Goal: Information Seeking & Learning: Learn about a topic

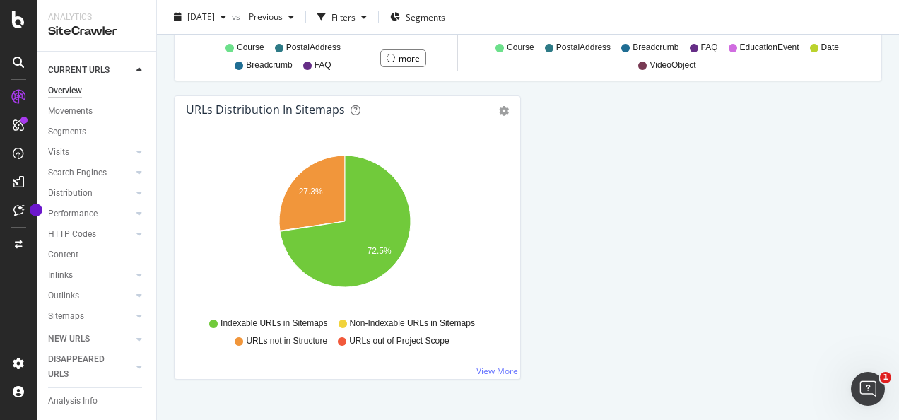
scroll to position [1617, 0]
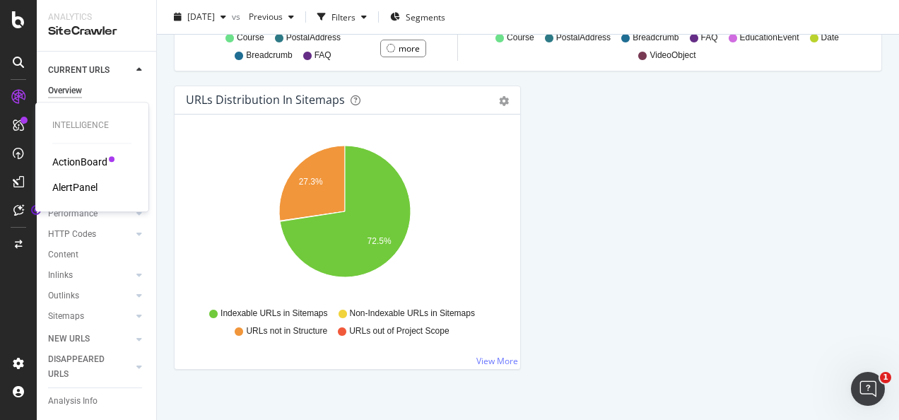
click at [77, 163] on div "ActionBoard" at bounding box center [79, 162] width 55 height 14
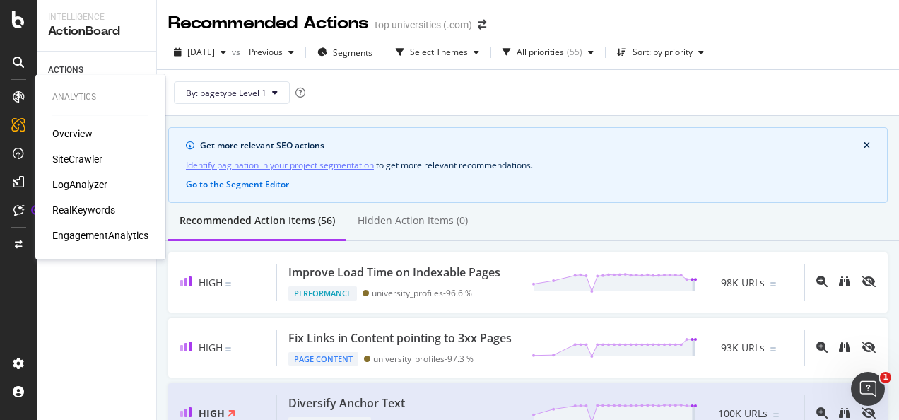
click at [72, 132] on div "Overview" at bounding box center [72, 133] width 40 height 14
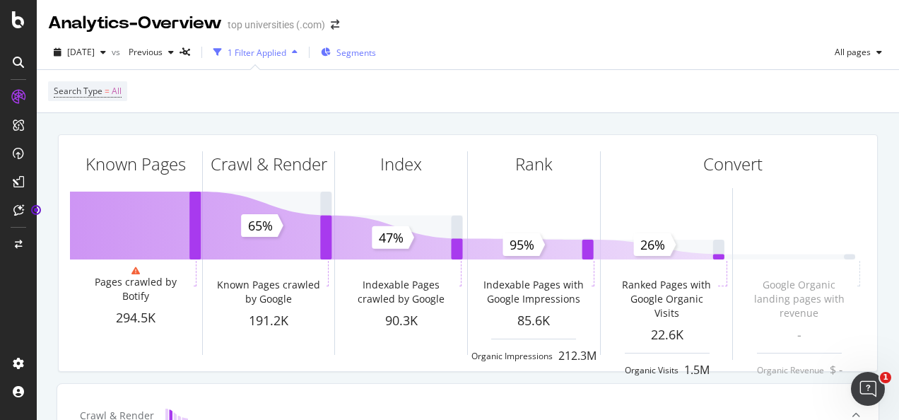
click at [376, 52] on span "Segments" at bounding box center [356, 53] width 40 height 12
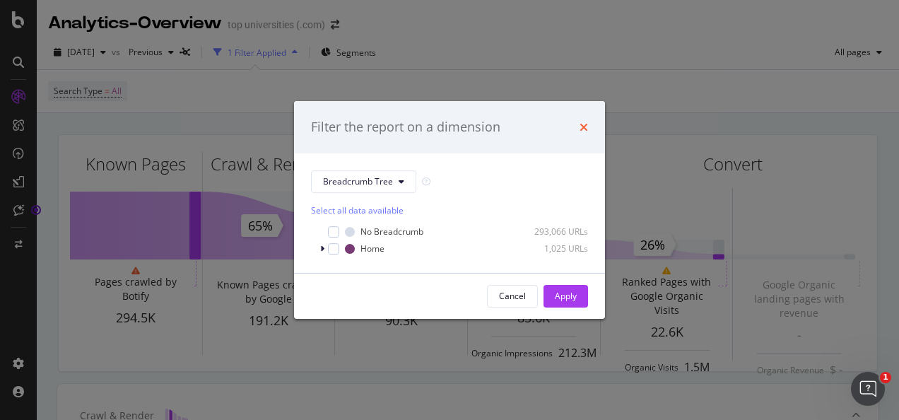
click at [585, 126] on icon "times" at bounding box center [583, 127] width 8 height 11
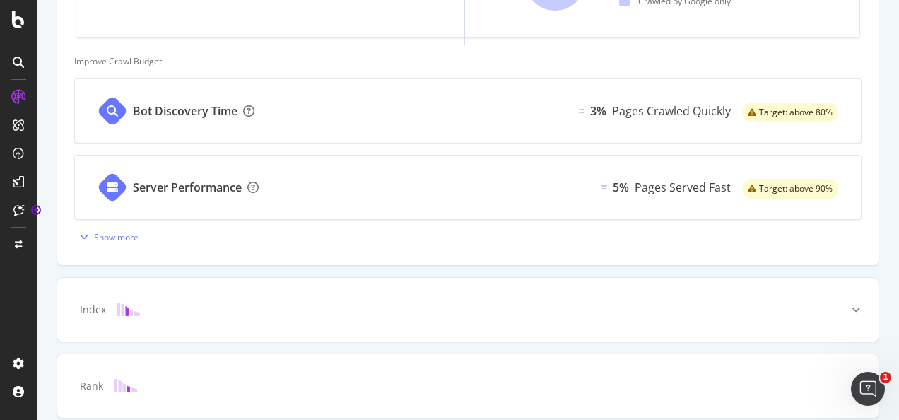
scroll to position [590, 0]
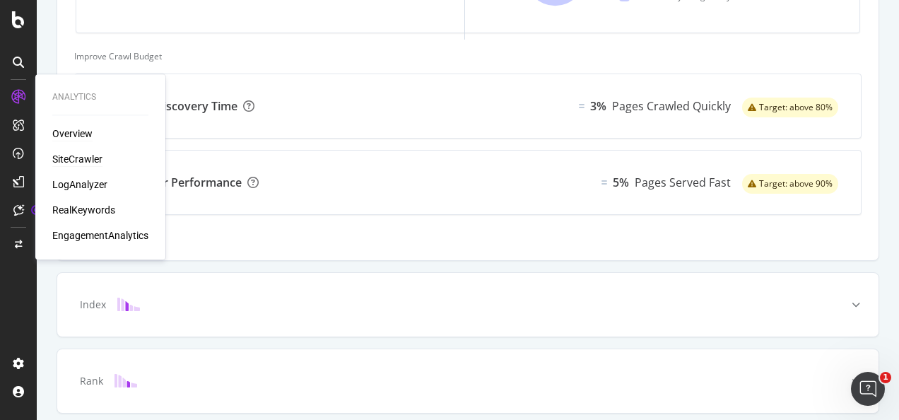
click at [79, 160] on div "SiteCrawler" at bounding box center [77, 159] width 50 height 14
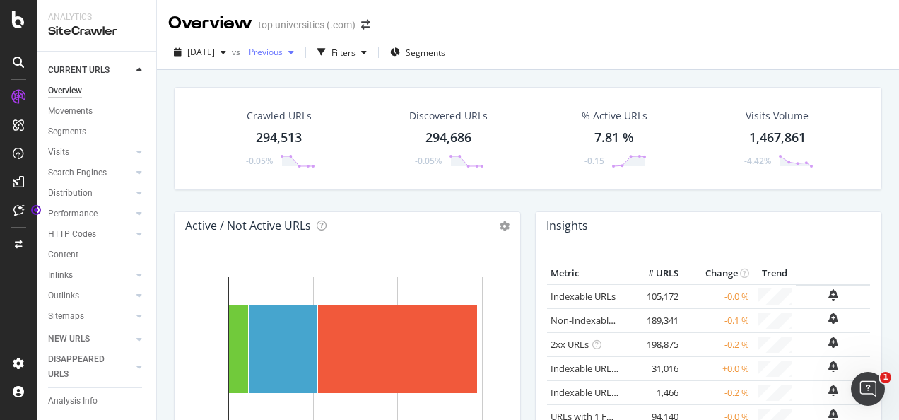
click at [294, 54] on icon "button" at bounding box center [291, 52] width 6 height 8
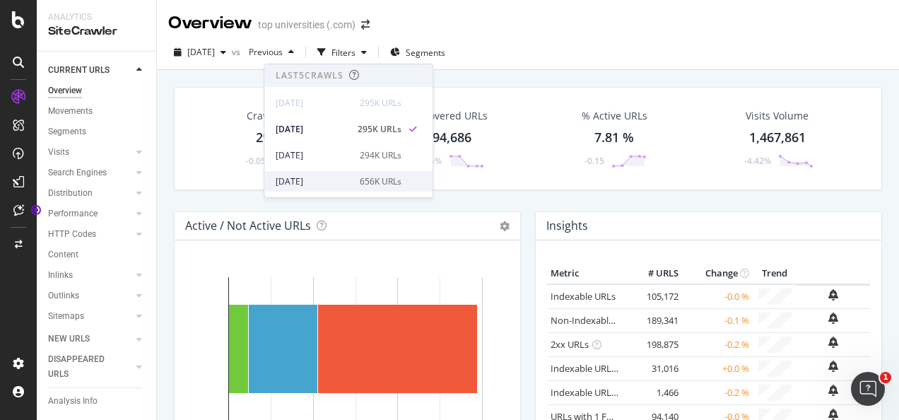
click at [372, 178] on div "656K URLs" at bounding box center [381, 181] width 42 height 13
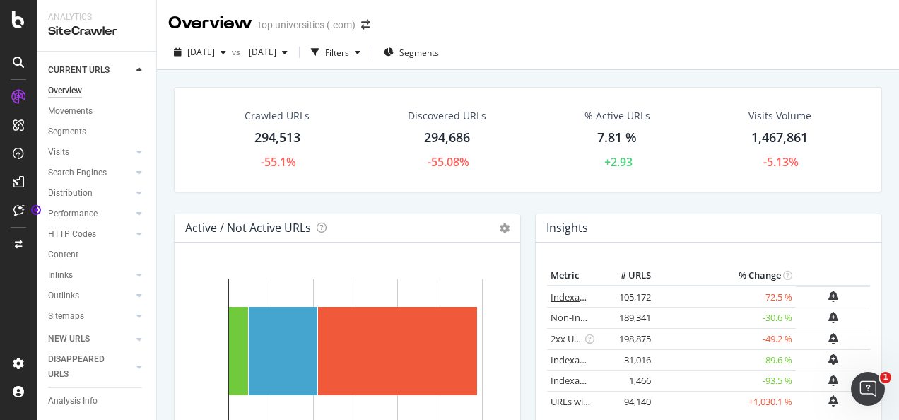
click at [558, 295] on link "Indexable URLs" at bounding box center [582, 296] width 65 height 13
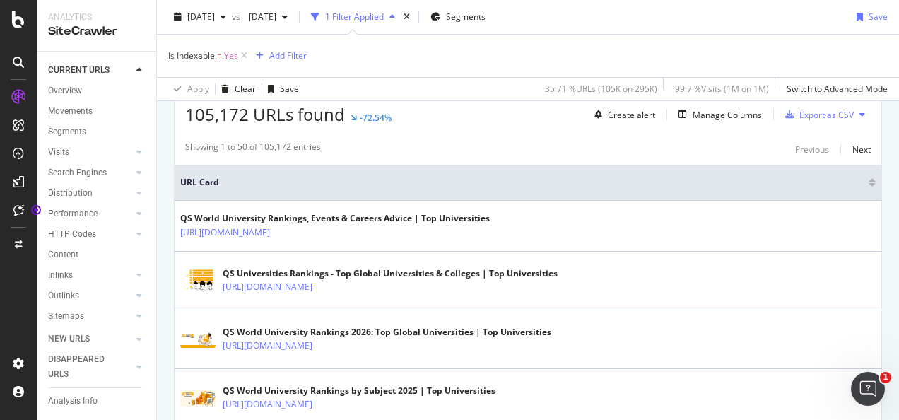
scroll to position [266, 0]
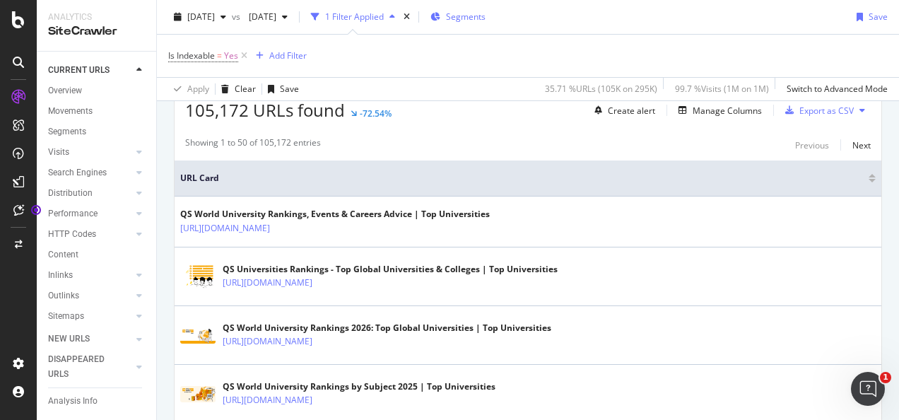
click at [485, 25] on div "Segments" at bounding box center [457, 16] width 55 height 21
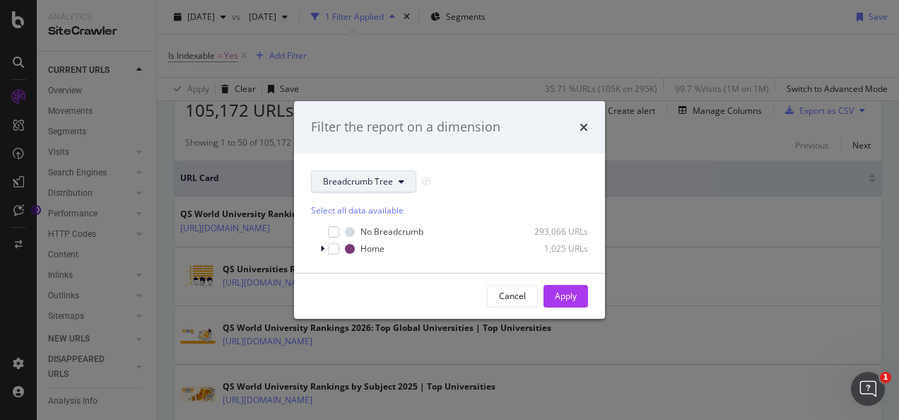
click at [404, 178] on button "Breadcrumb Tree" at bounding box center [363, 181] width 105 height 23
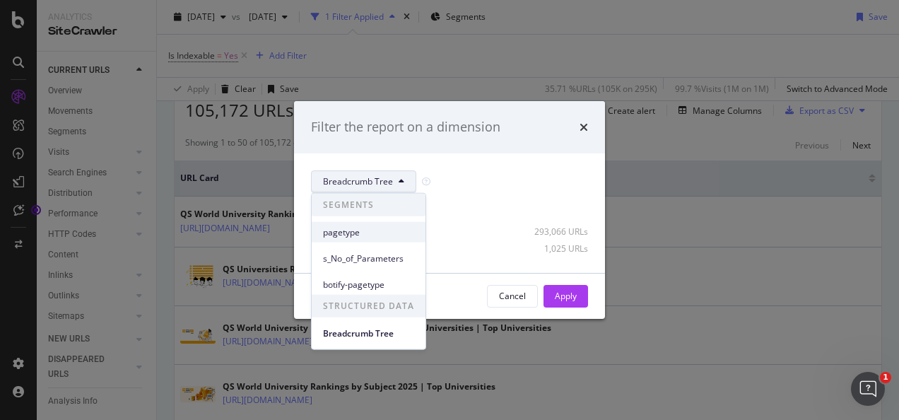
click at [361, 232] on span "pagetype" at bounding box center [368, 231] width 91 height 13
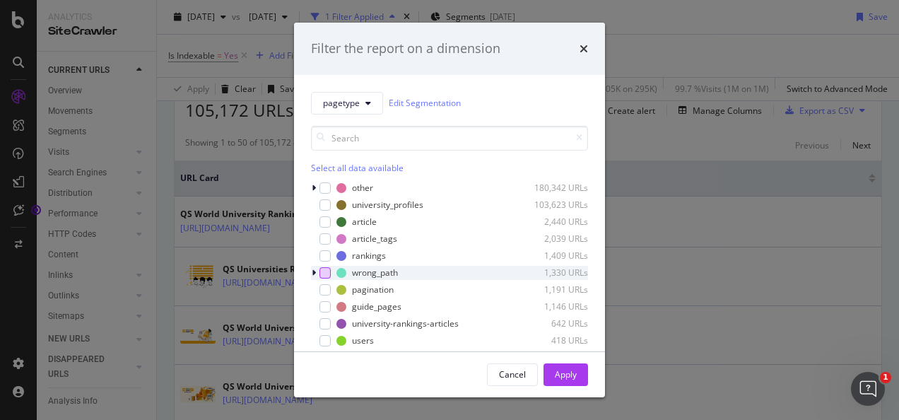
click at [330, 273] on div "modal" at bounding box center [324, 272] width 11 height 11
click at [567, 370] on div "Apply" at bounding box center [566, 374] width 22 height 12
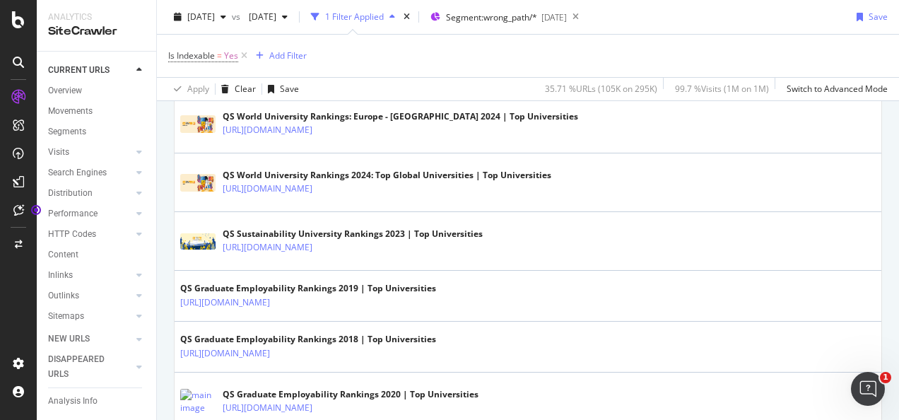
scroll to position [1871, 0]
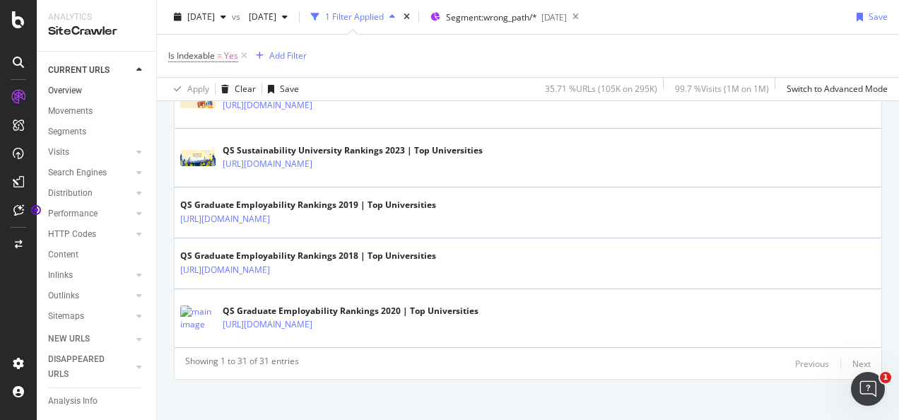
click at [83, 88] on link "Overview" at bounding box center [97, 90] width 98 height 15
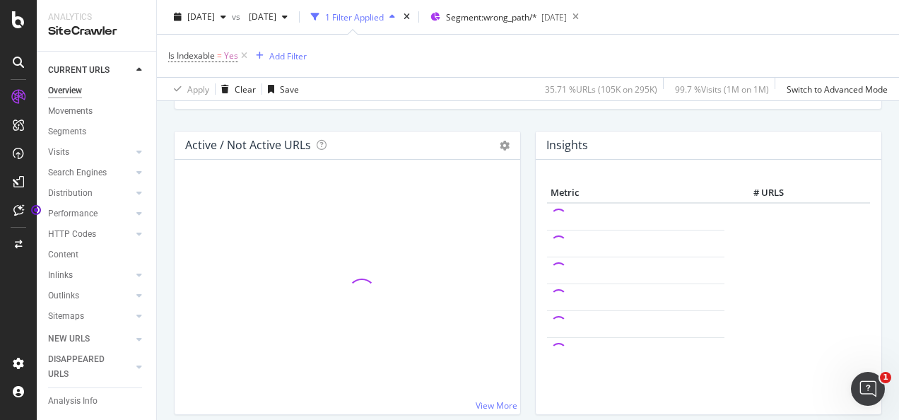
scroll to position [98, 0]
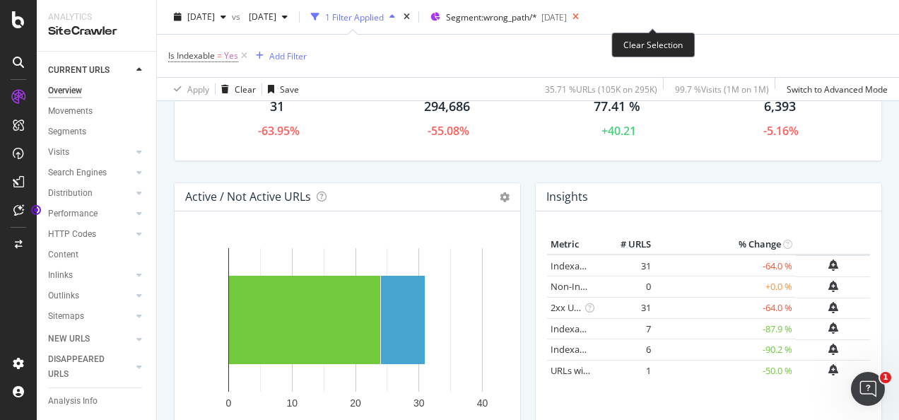
click at [584, 16] on icon at bounding box center [576, 17] width 18 height 20
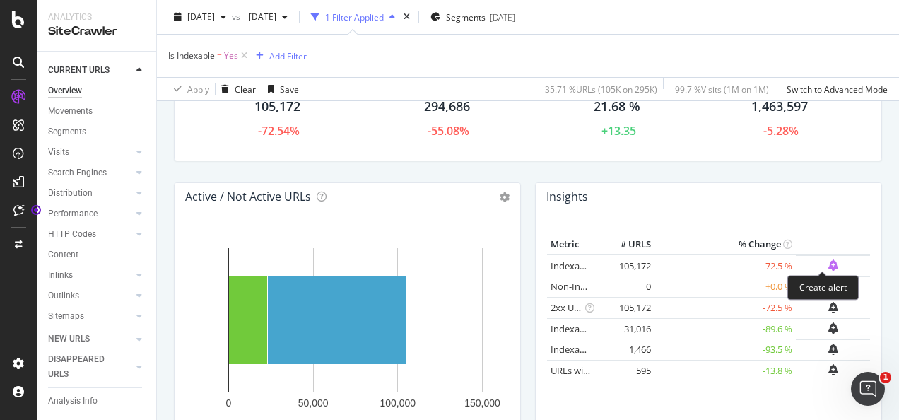
click at [828, 260] on icon "bell-plus" at bounding box center [833, 264] width 10 height 11
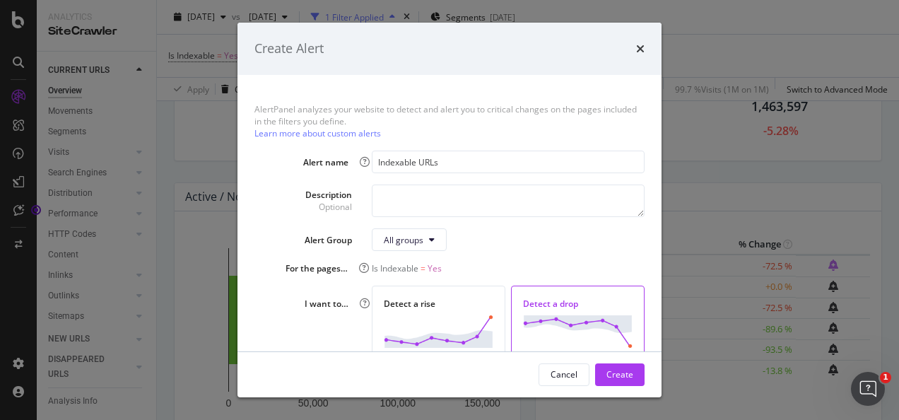
click at [822, 260] on div "Create Alert AlertPanel analyzes your website to detect and alert you to critic…" at bounding box center [449, 210] width 899 height 420
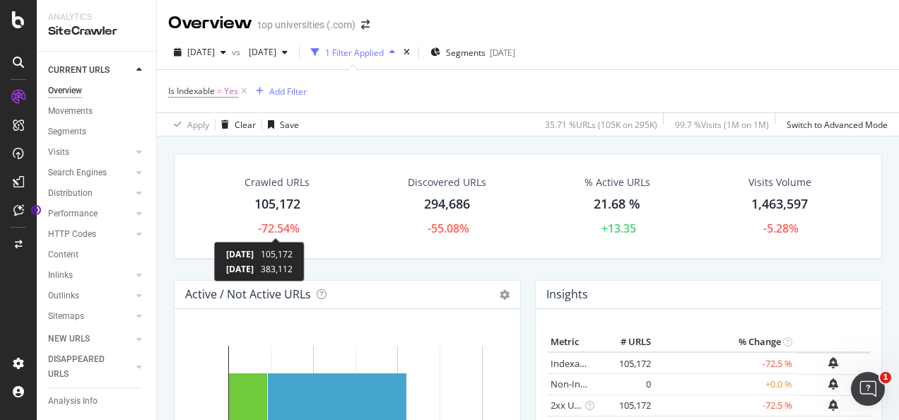
click at [277, 221] on div "-72.54%" at bounding box center [279, 228] width 42 height 16
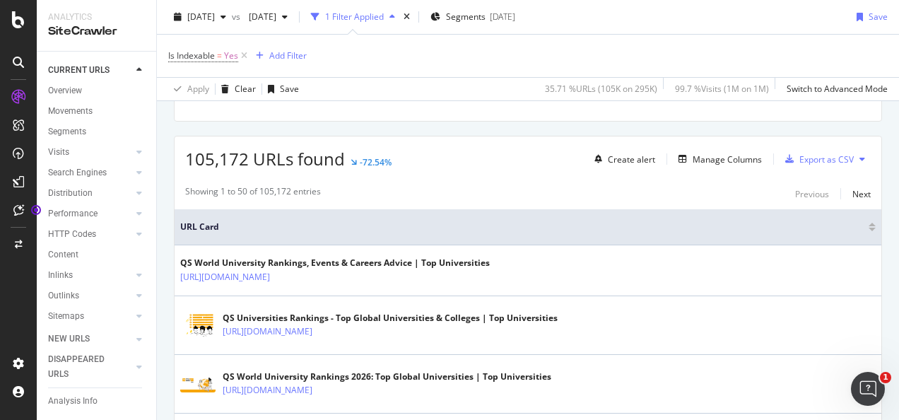
scroll to position [20, 0]
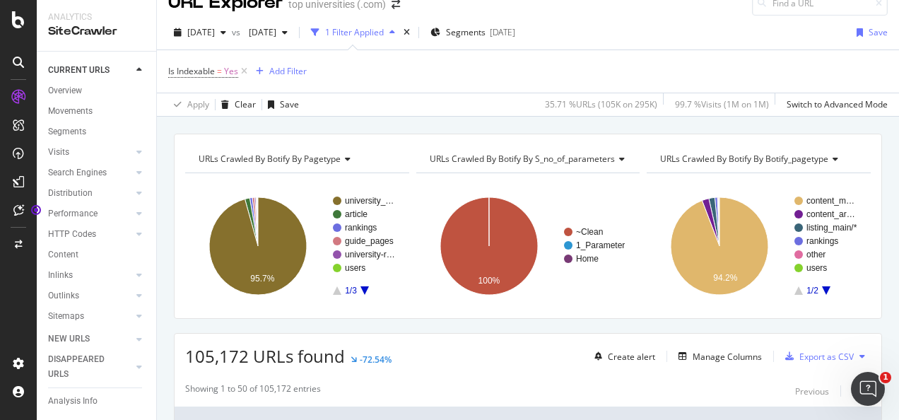
click at [363, 290] on icon "A chart." at bounding box center [364, 290] width 8 height 8
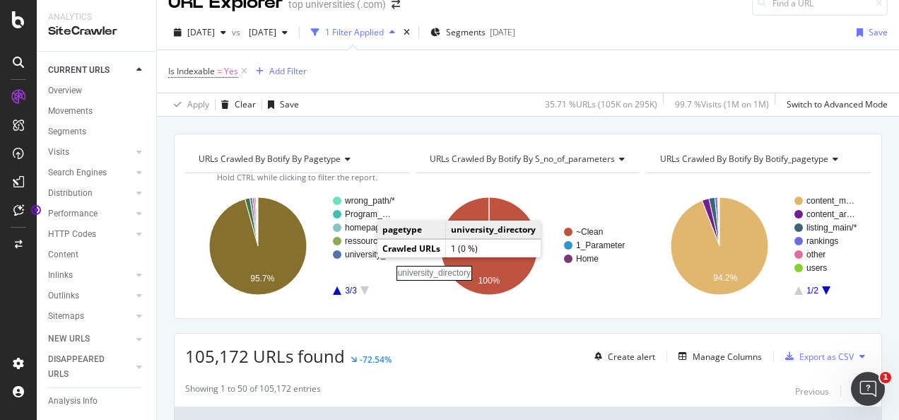
click at [365, 254] on rect "A chart." at bounding box center [370, 254] width 50 height 8
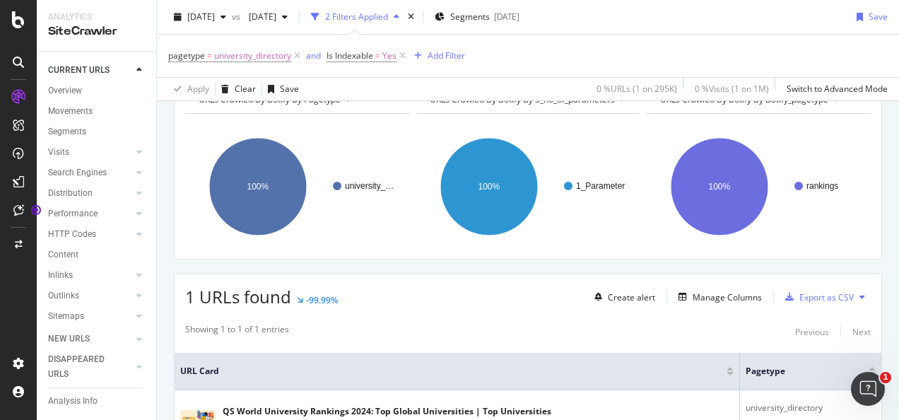
scroll to position [10, 0]
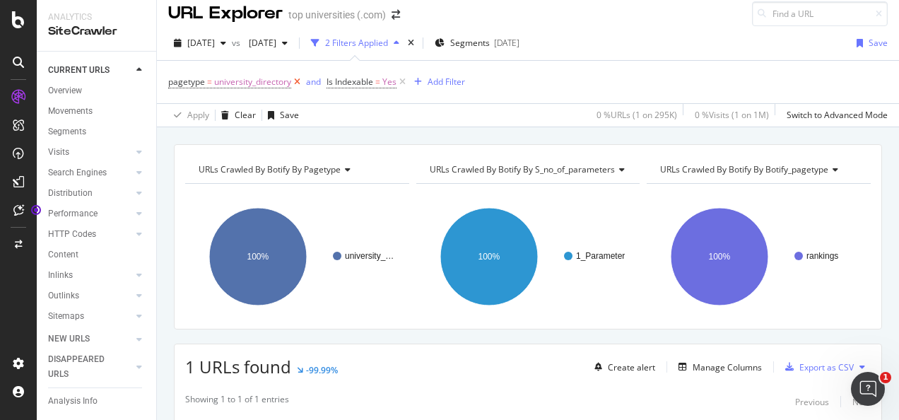
click at [300, 79] on icon at bounding box center [297, 82] width 12 height 14
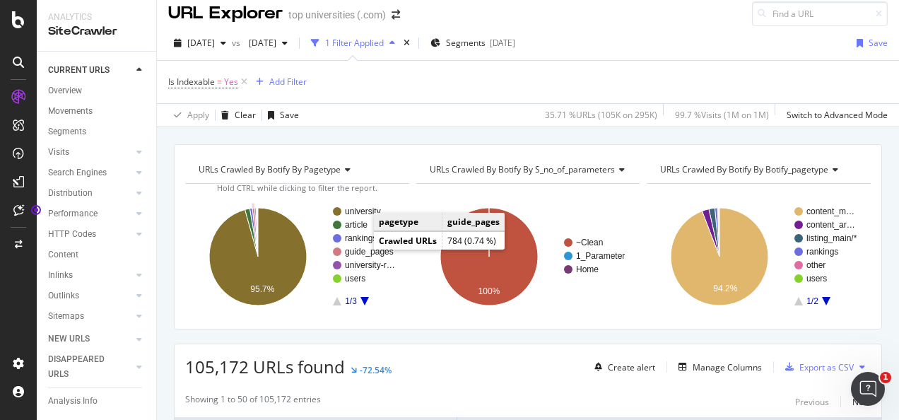
click at [360, 252] on text "guide_pages" at bounding box center [369, 252] width 49 height 10
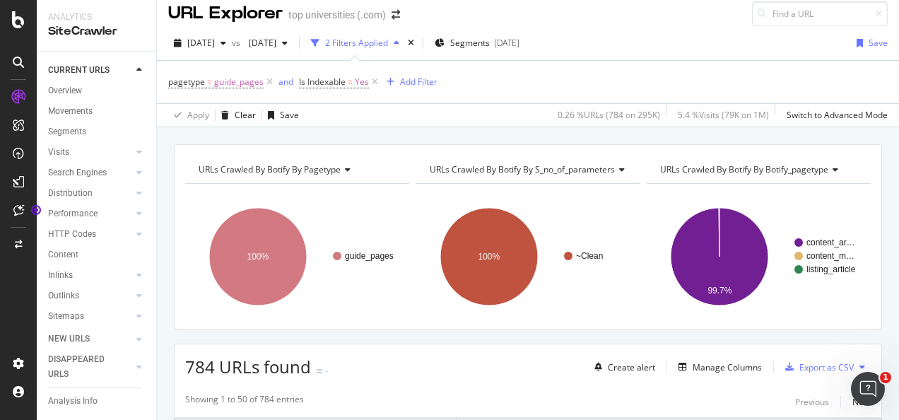
click at [886, 40] on div "2025 Aug. 13th vs 2025 Jul. 26th 2 Filters Applied Segments 2025-07-10 Save" at bounding box center [528, 46] width 742 height 28
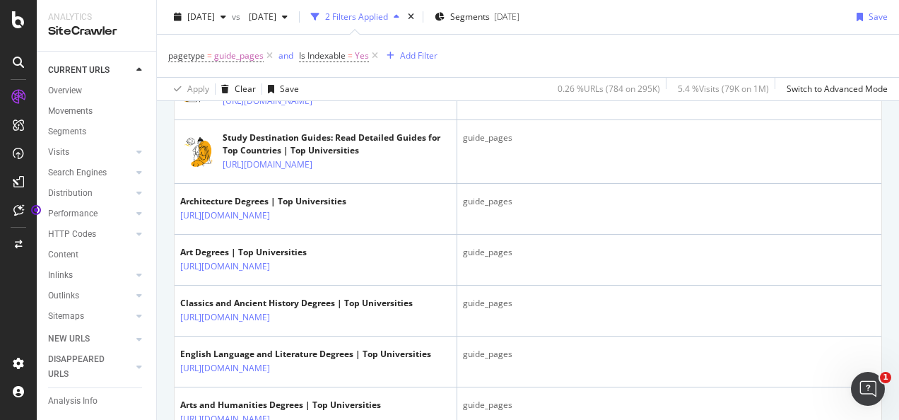
scroll to position [431, 0]
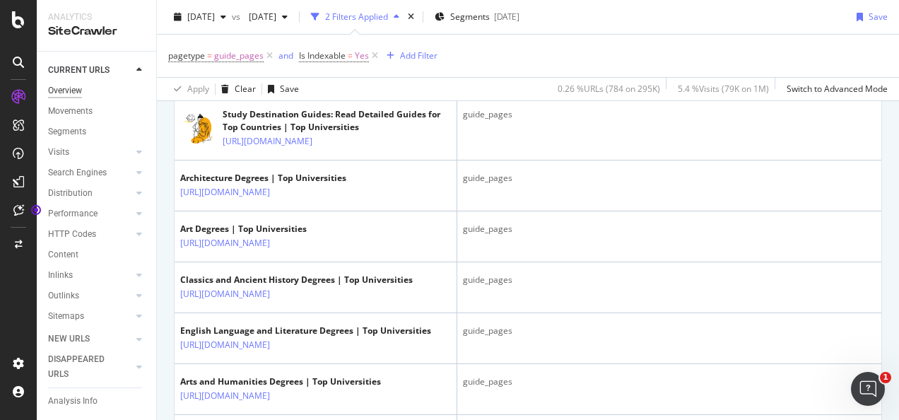
click at [68, 88] on div "Overview" at bounding box center [65, 90] width 34 height 15
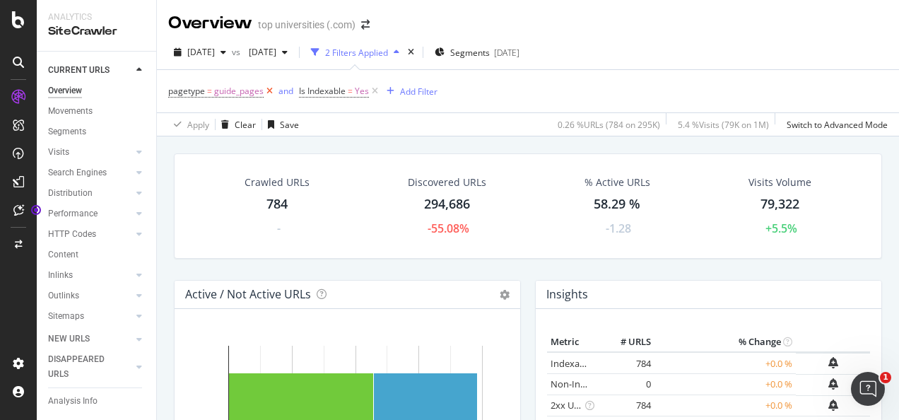
click at [273, 90] on icon at bounding box center [270, 91] width 12 height 14
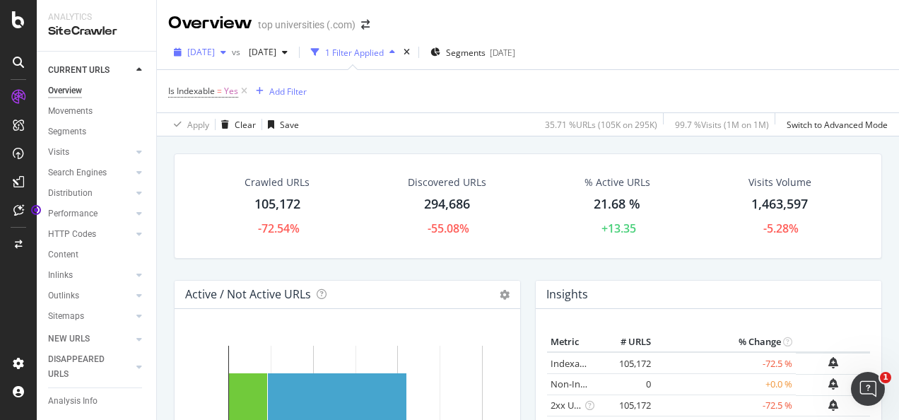
click at [226, 52] on icon "button" at bounding box center [223, 52] width 6 height 8
click at [454, 93] on div "Is Indexable = Yes Add Filter" at bounding box center [527, 91] width 719 height 42
click at [62, 126] on div "Segments" at bounding box center [67, 131] width 38 height 15
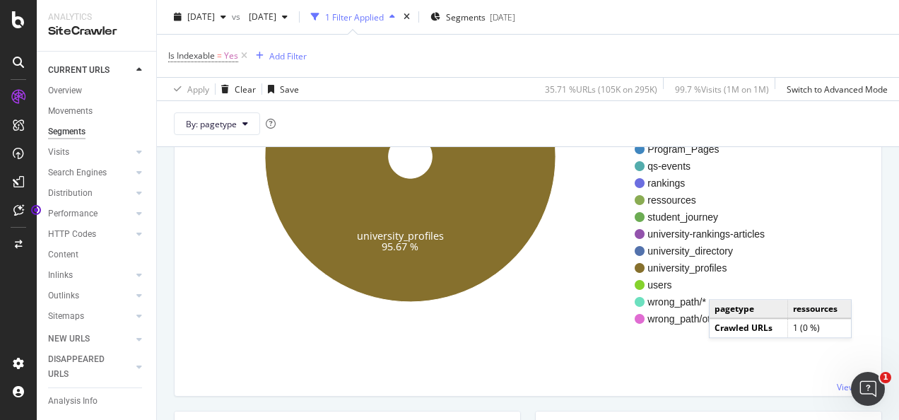
scroll to position [326, 0]
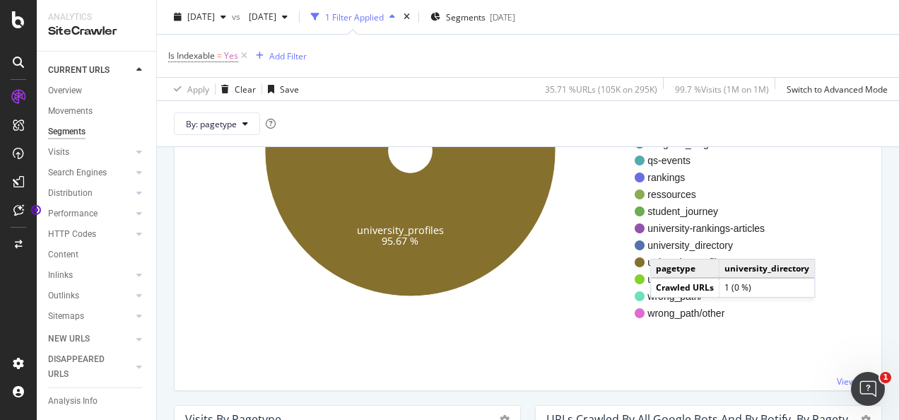
click at [664, 244] on span "university_directory" at bounding box center [705, 245] width 117 height 14
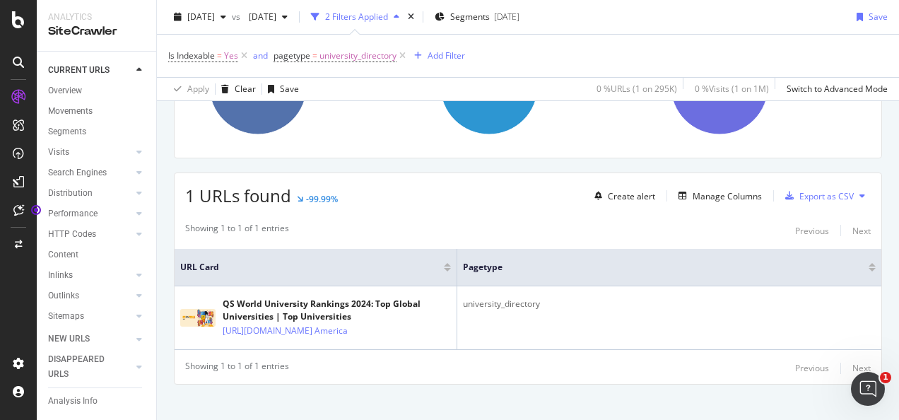
scroll to position [215, 0]
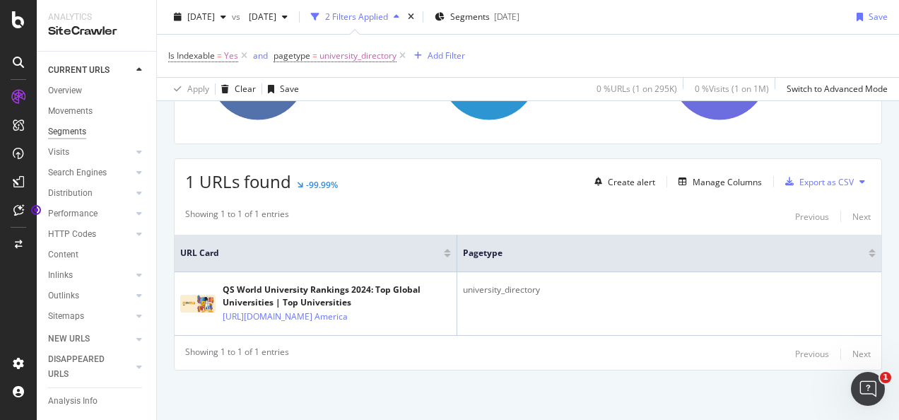
click at [77, 127] on div "Segments" at bounding box center [67, 131] width 38 height 15
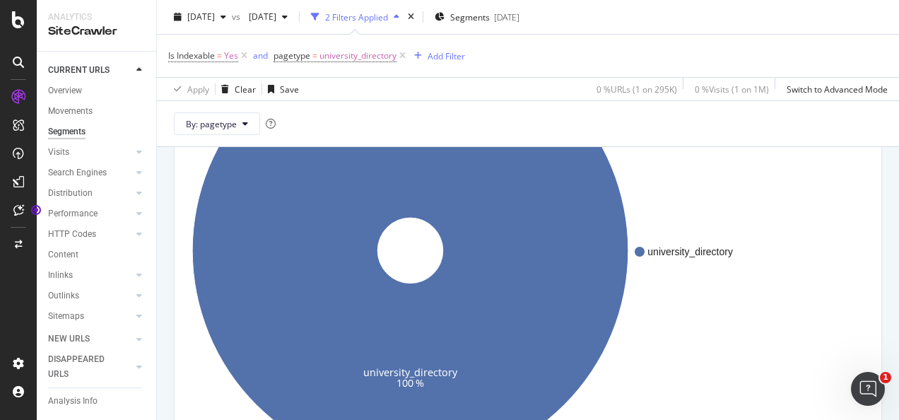
scroll to position [229, 0]
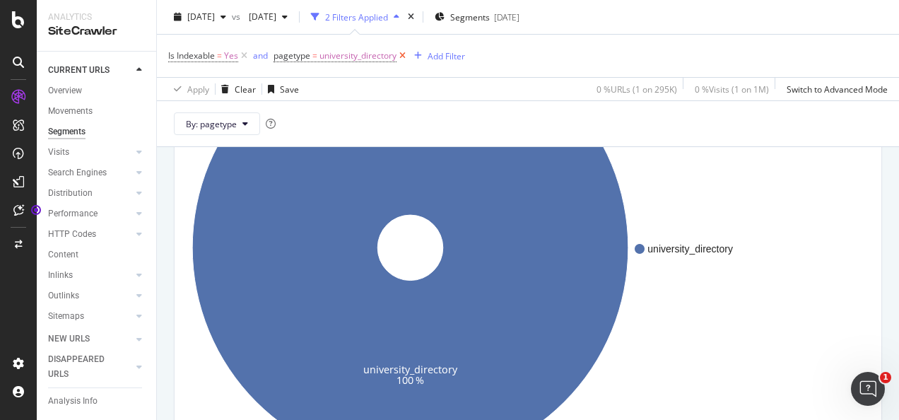
click at [406, 53] on icon at bounding box center [402, 56] width 12 height 14
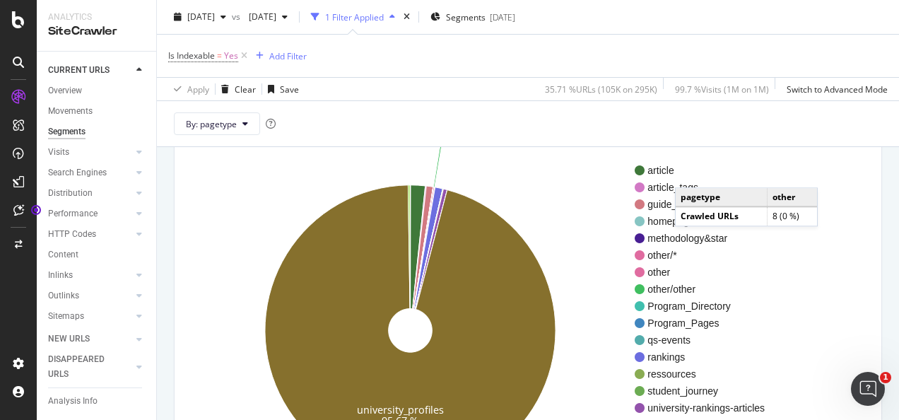
scroll to position [143, 0]
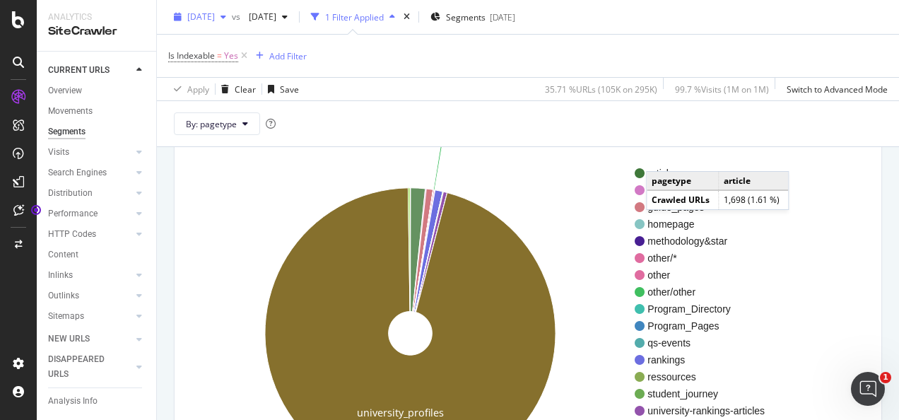
click at [226, 19] on icon "button" at bounding box center [223, 17] width 6 height 8
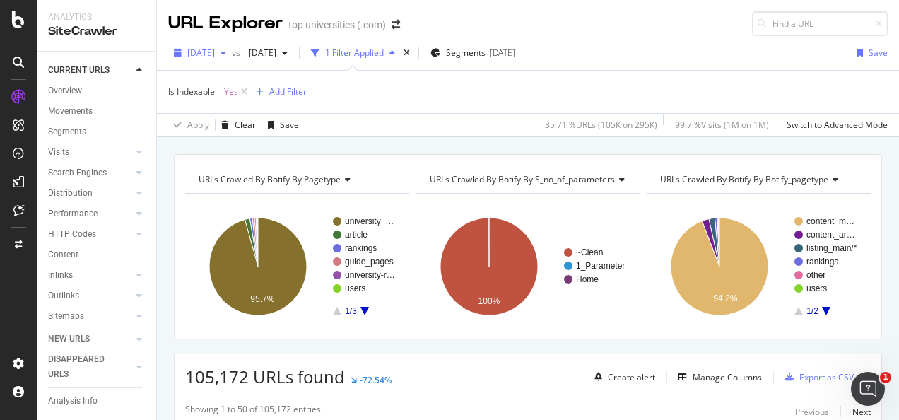
click at [226, 52] on icon "button" at bounding box center [223, 53] width 6 height 8
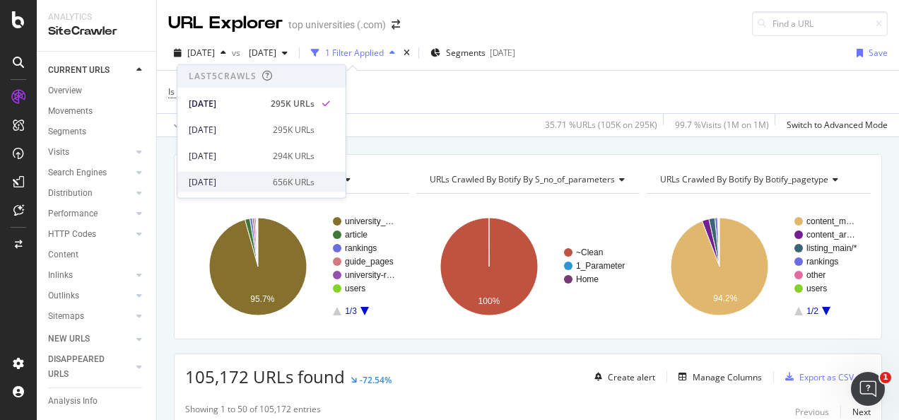
click at [273, 175] on div "656K URLs" at bounding box center [294, 181] width 42 height 13
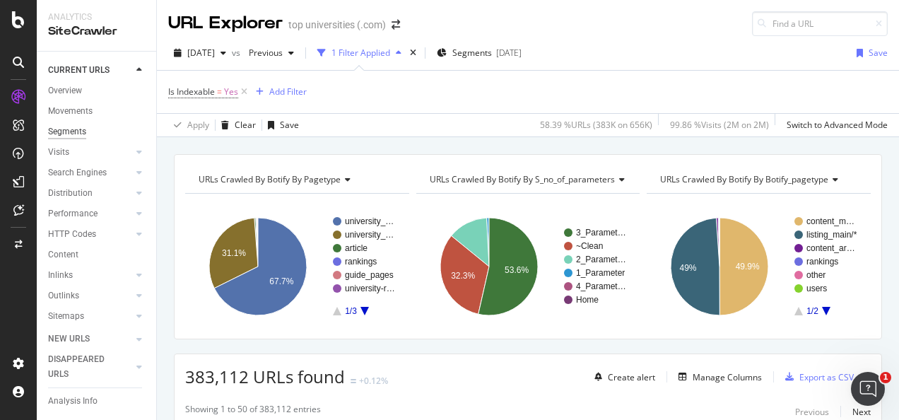
click at [61, 131] on div "Segments" at bounding box center [67, 131] width 38 height 15
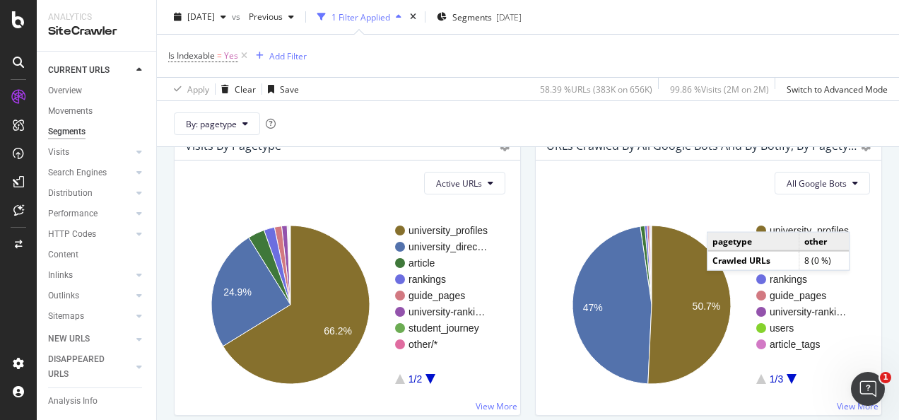
scroll to position [668, 0]
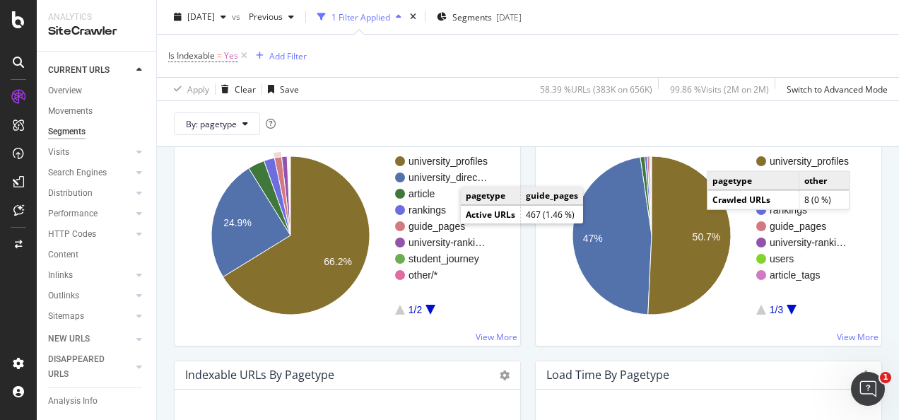
click at [446, 228] on text "guide_pages" at bounding box center [436, 225] width 57 height 11
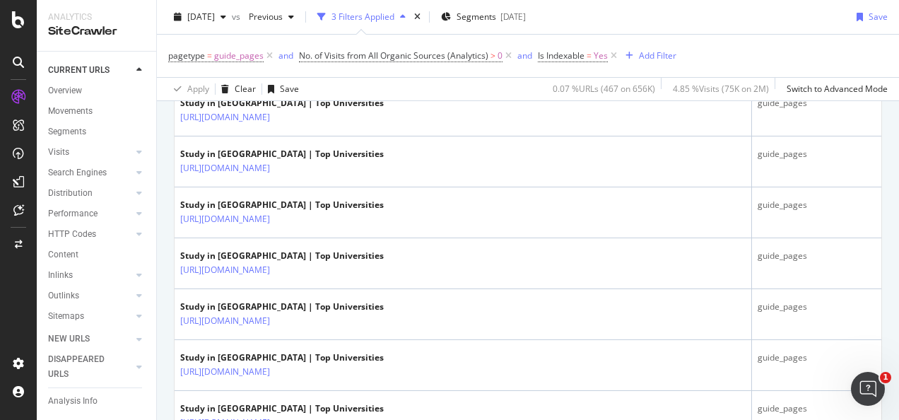
scroll to position [762, 0]
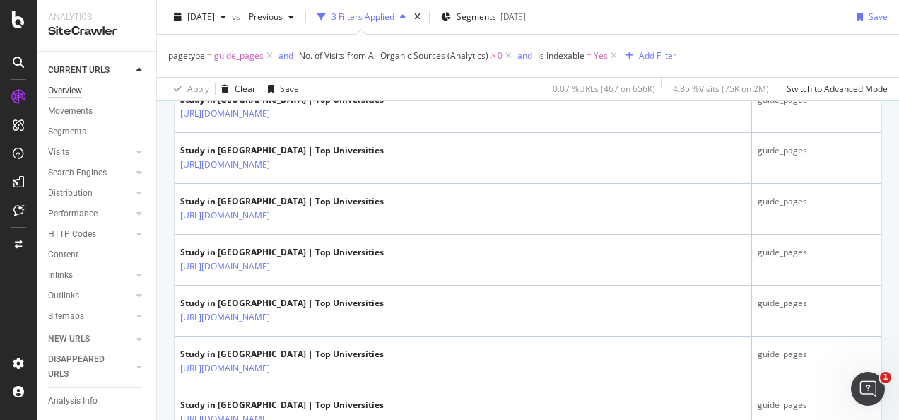
click at [80, 93] on div "Overview" at bounding box center [65, 90] width 34 height 15
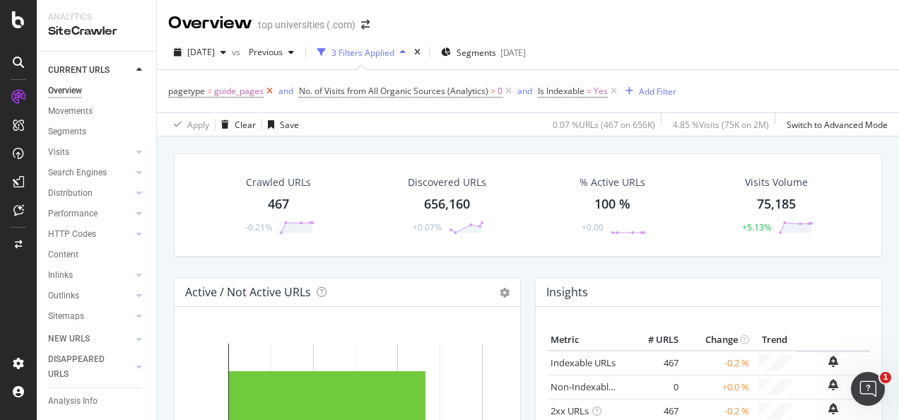
click at [266, 90] on icon at bounding box center [270, 91] width 12 height 14
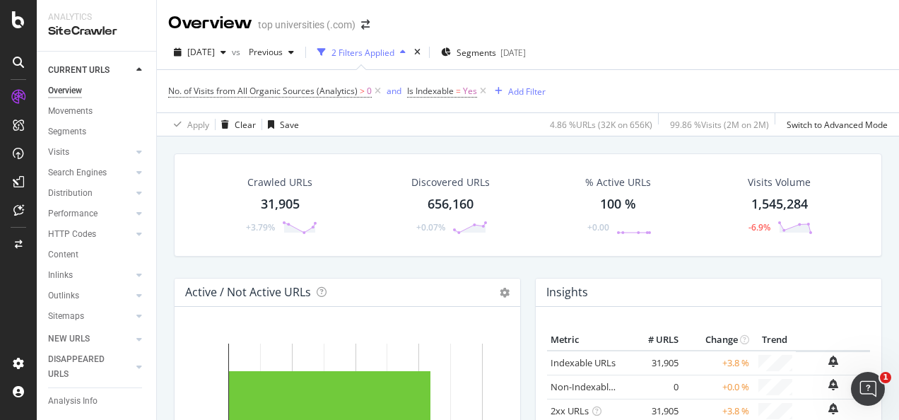
click at [70, 123] on div "Segments" at bounding box center [102, 132] width 108 height 20
drag, startPoint x: 70, startPoint y: 128, endPoint x: 153, endPoint y: 59, distance: 108.4
click at [70, 128] on div "Segments" at bounding box center [67, 131] width 38 height 15
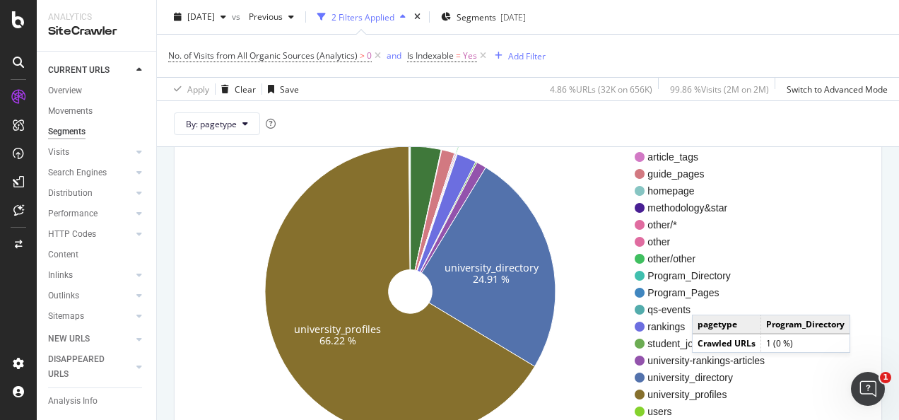
scroll to position [182, 0]
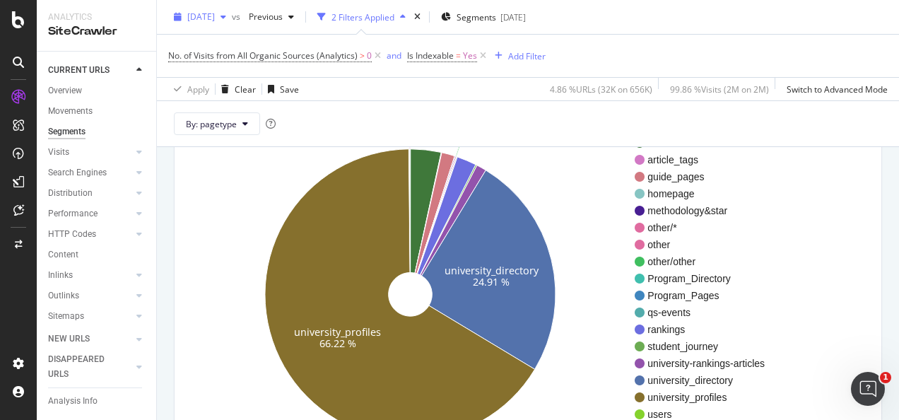
click at [232, 16] on div "button" at bounding box center [223, 17] width 17 height 8
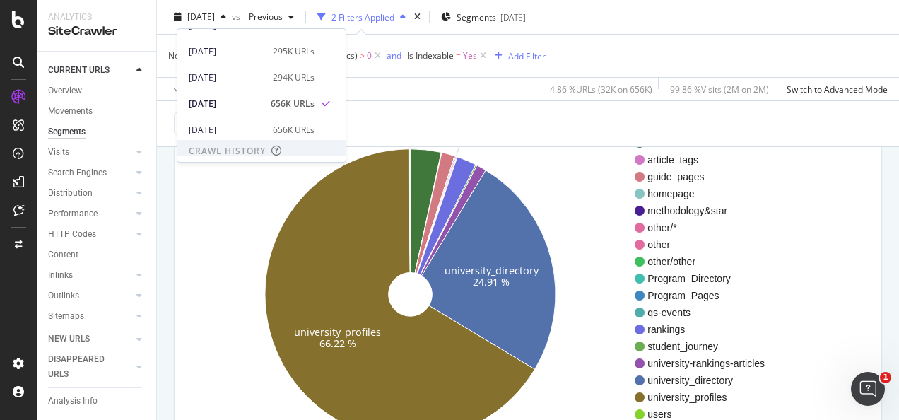
scroll to position [47, 0]
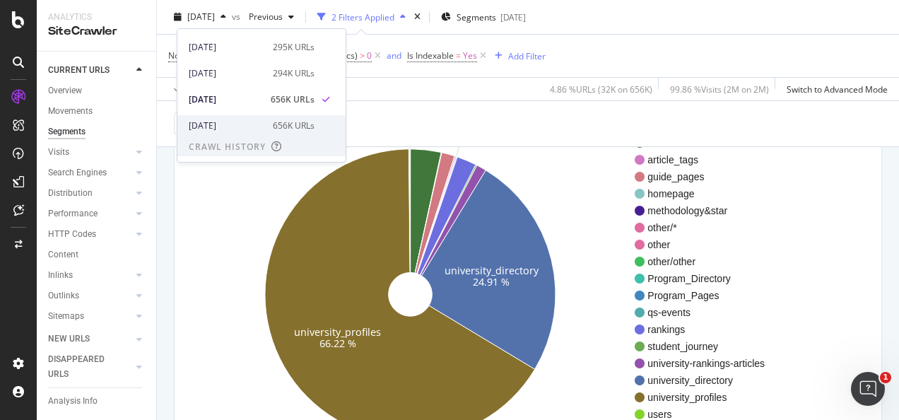
click at [220, 120] on div "[DATE]" at bounding box center [227, 125] width 76 height 13
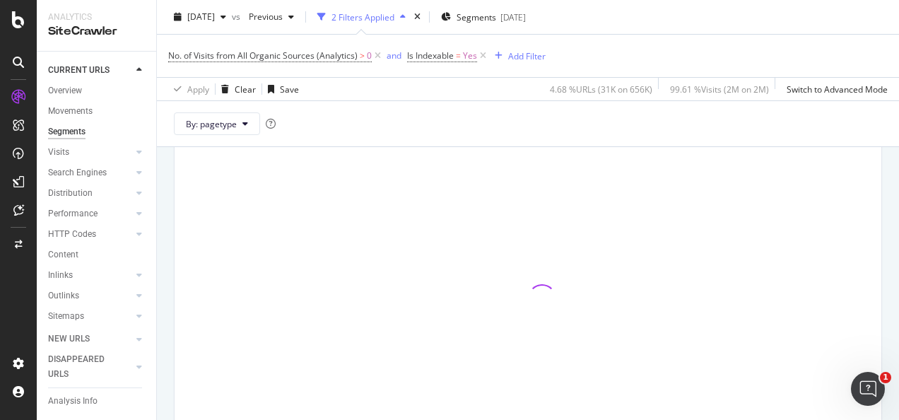
scroll to position [188, 0]
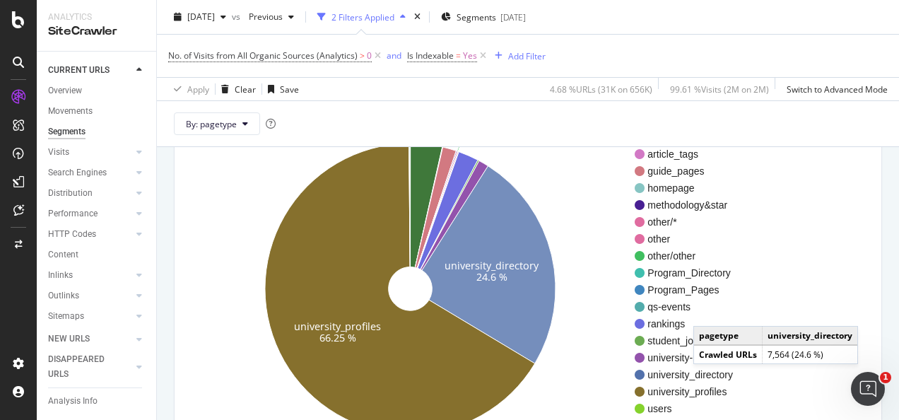
click at [707, 377] on span "university_directory" at bounding box center [705, 374] width 117 height 14
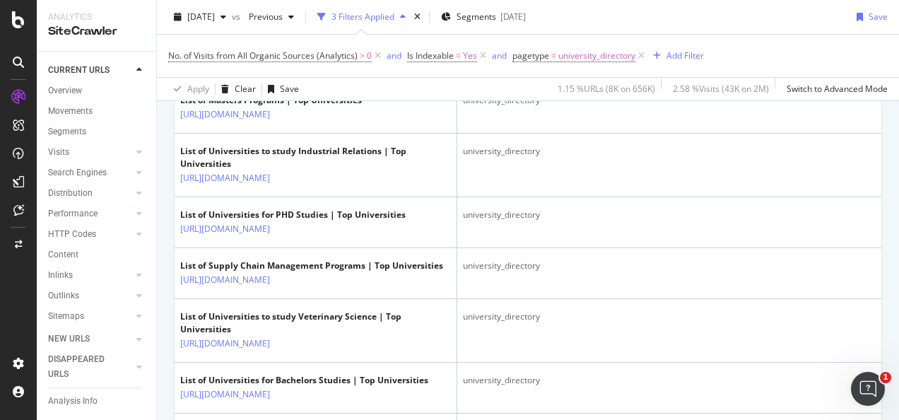
scroll to position [890, 0]
click at [68, 131] on div "Segments" at bounding box center [67, 131] width 38 height 15
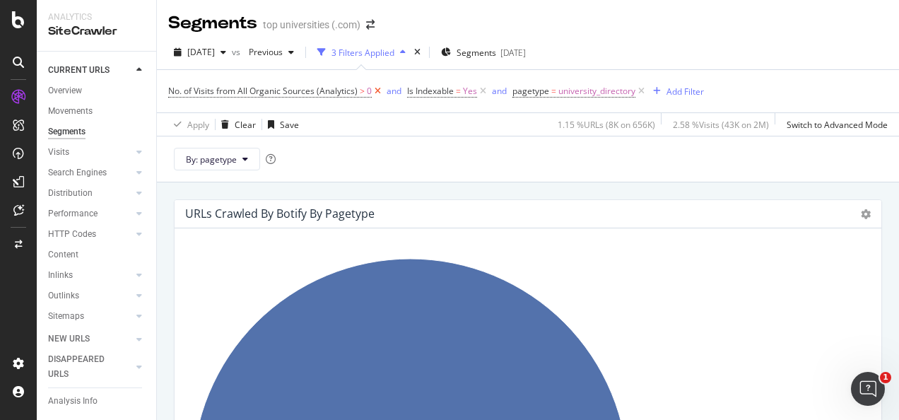
click at [376, 92] on icon at bounding box center [378, 91] width 12 height 14
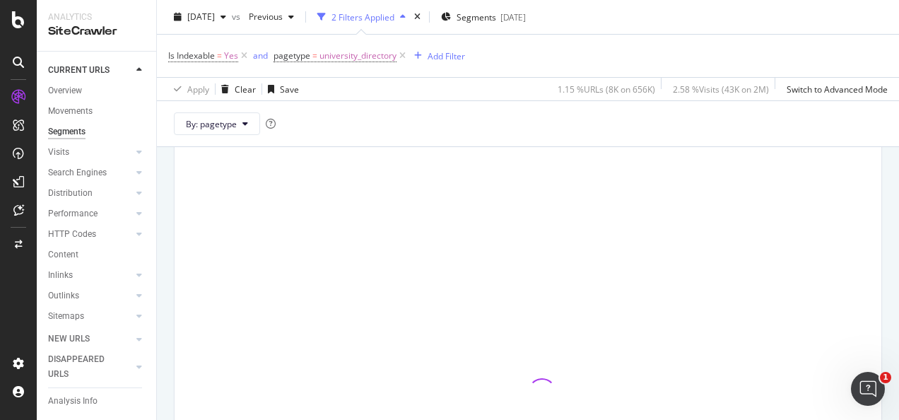
scroll to position [96, 0]
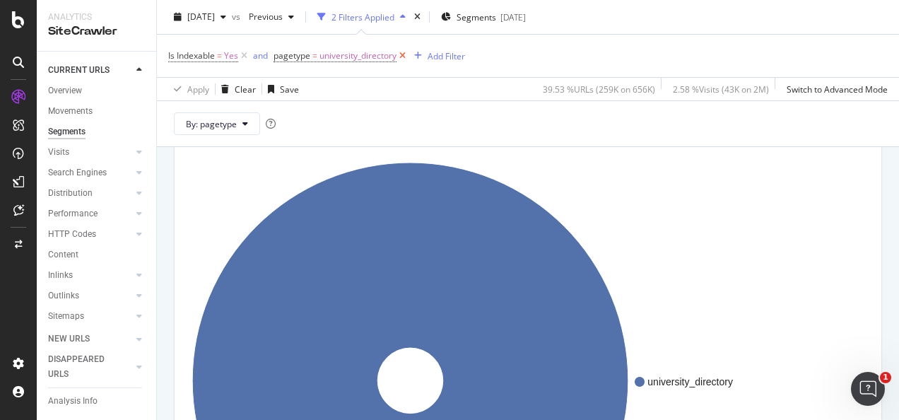
click at [404, 56] on icon at bounding box center [402, 56] width 12 height 14
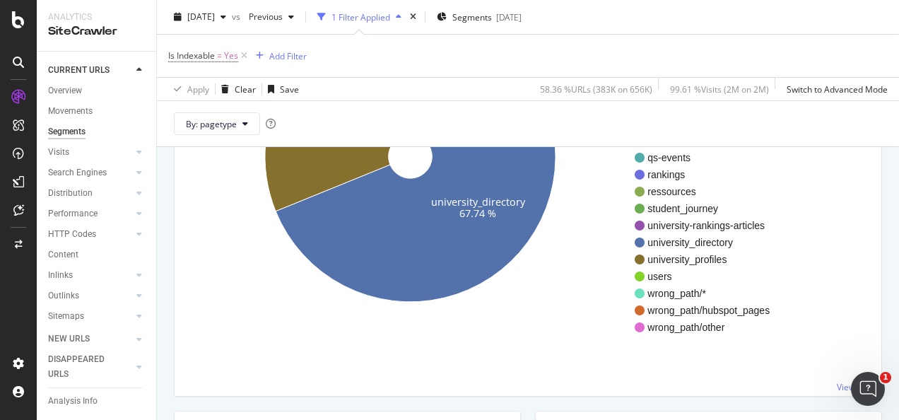
scroll to position [348, 0]
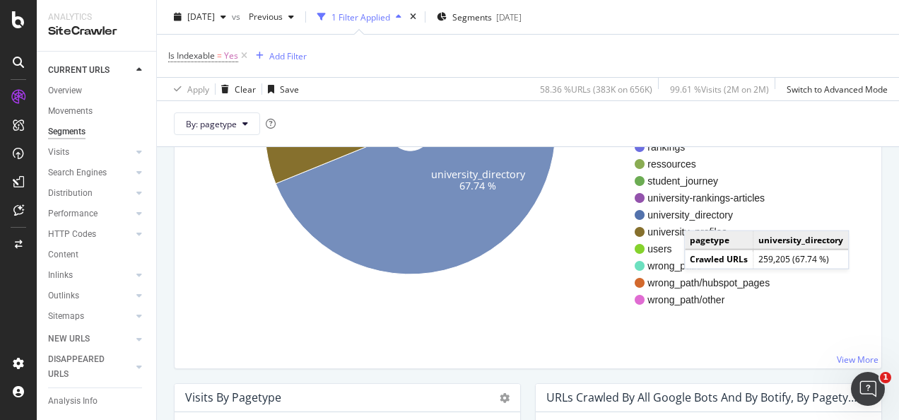
click at [698, 215] on span "university_directory" at bounding box center [708, 215] width 122 height 14
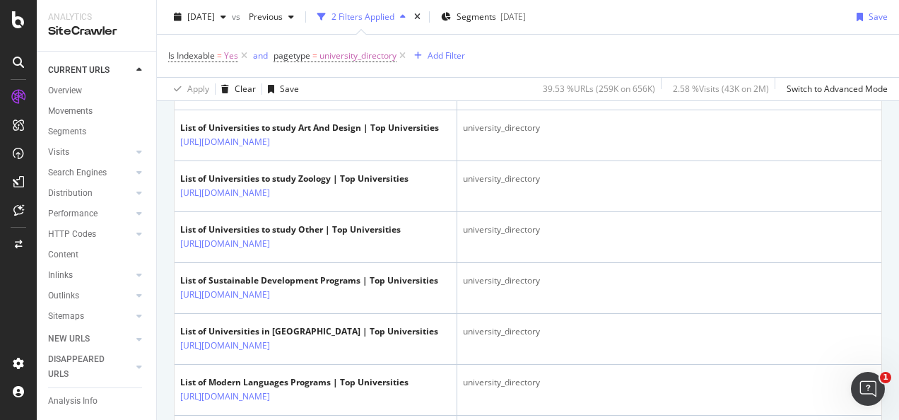
scroll to position [777, 0]
